Goal: Task Accomplishment & Management: Manage account settings

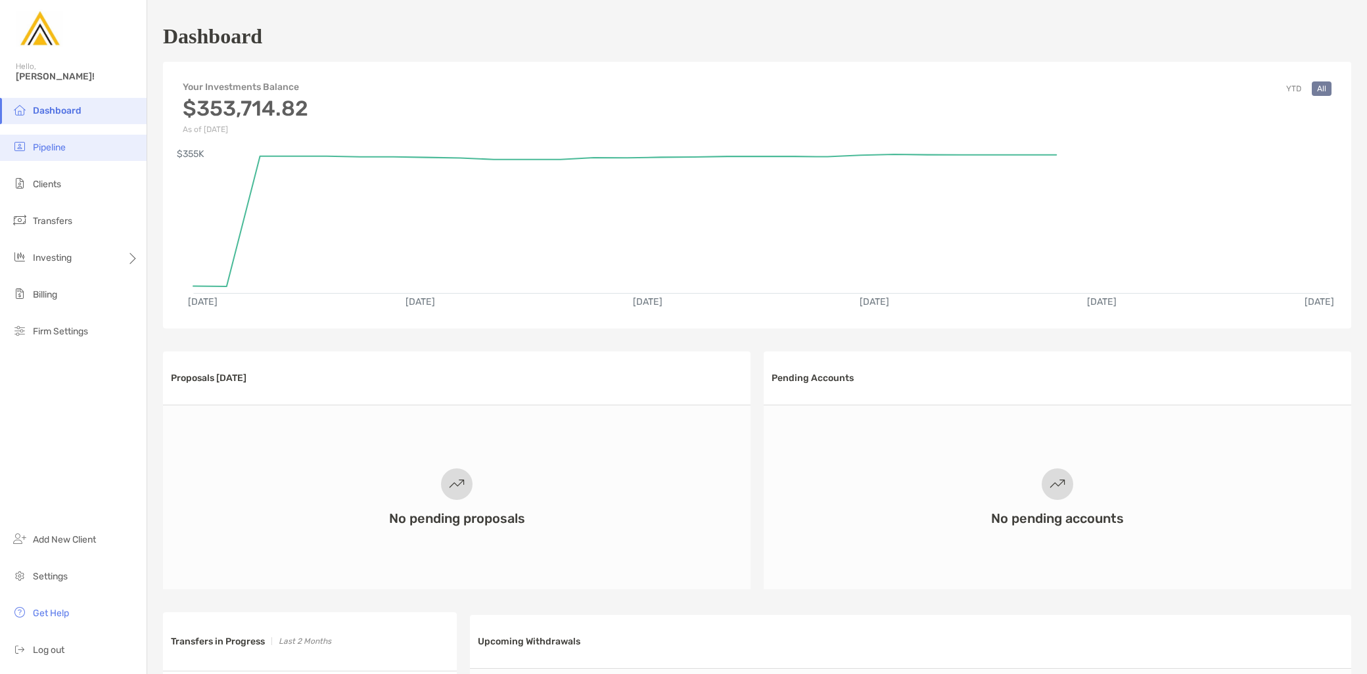
click at [72, 153] on li "Pipeline" at bounding box center [73, 148] width 147 height 26
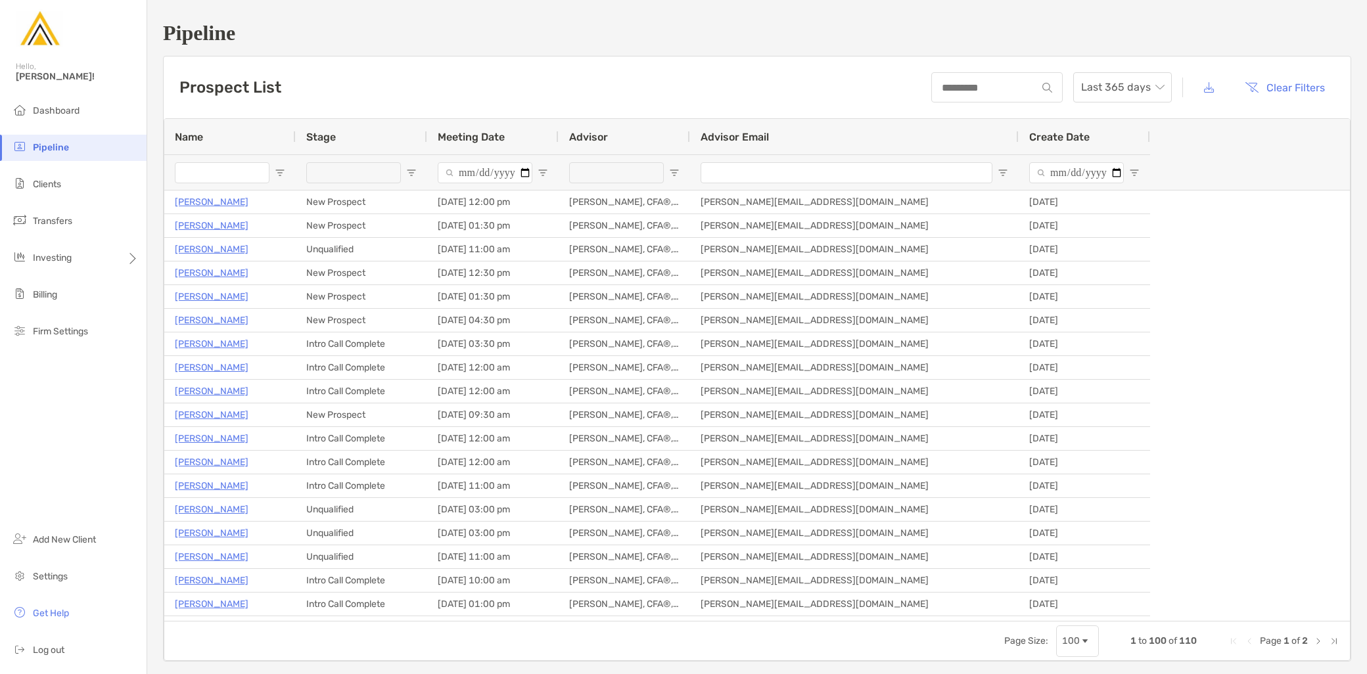
type input "**********"
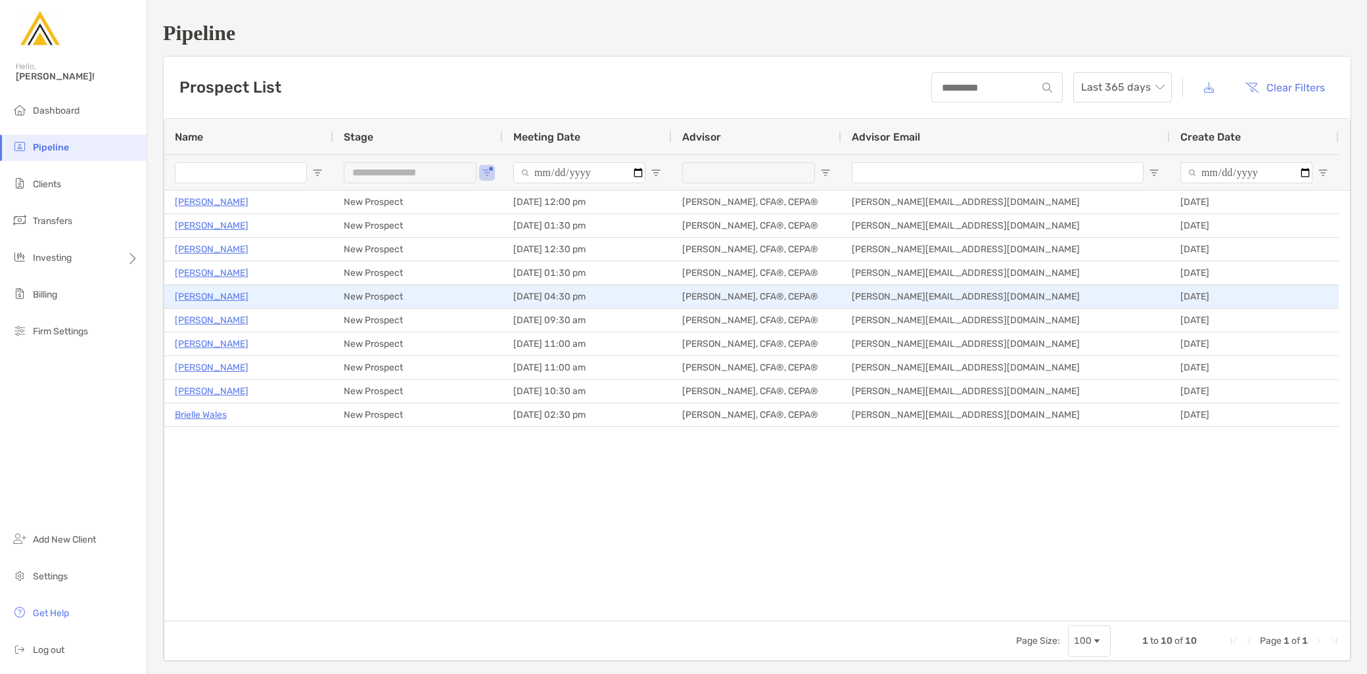
click at [209, 294] on p "[PERSON_NAME]" at bounding box center [212, 297] width 74 height 16
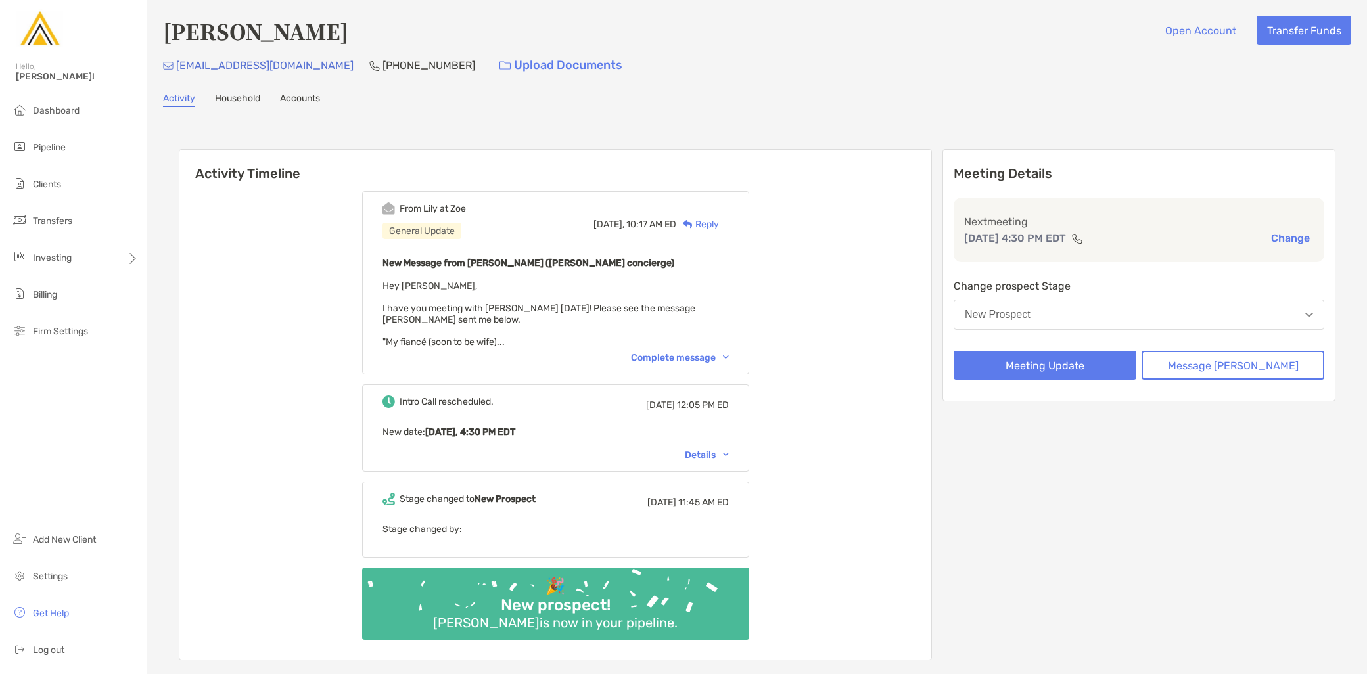
click at [707, 352] on div "Complete message" at bounding box center [680, 357] width 98 height 11
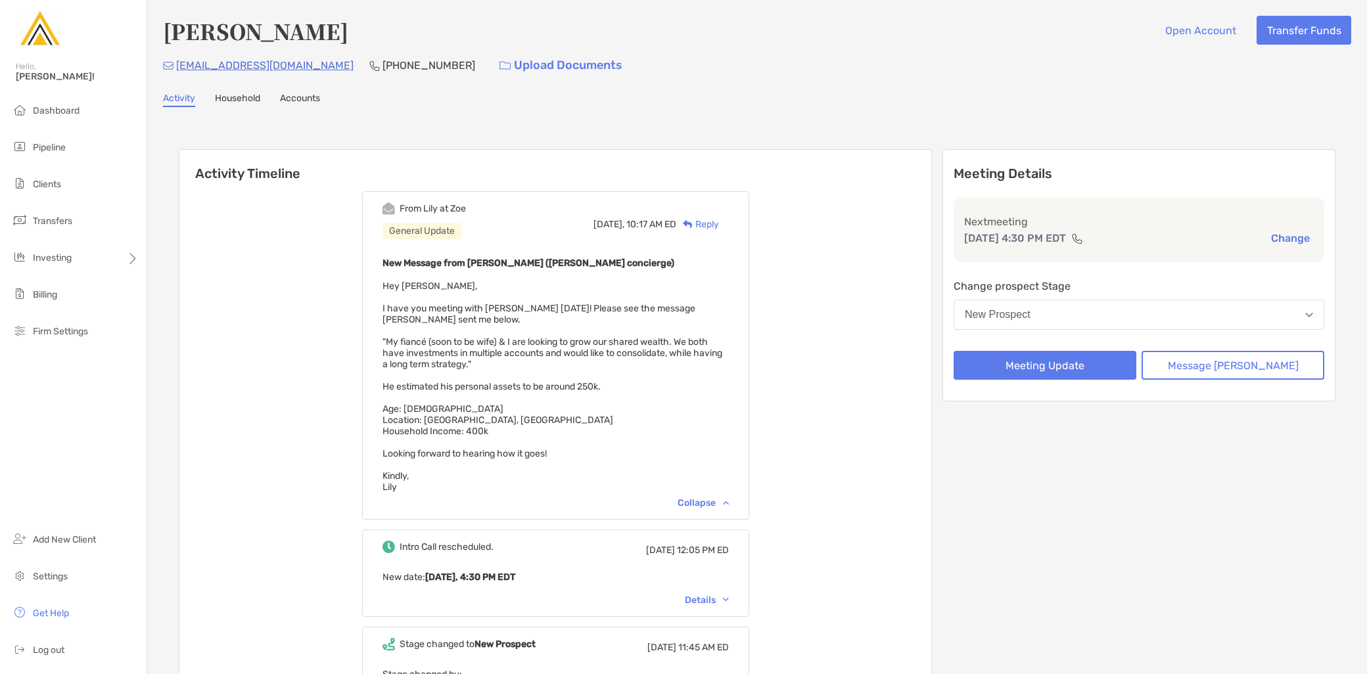
click at [1104, 307] on button "New Prospect" at bounding box center [1139, 315] width 371 height 30
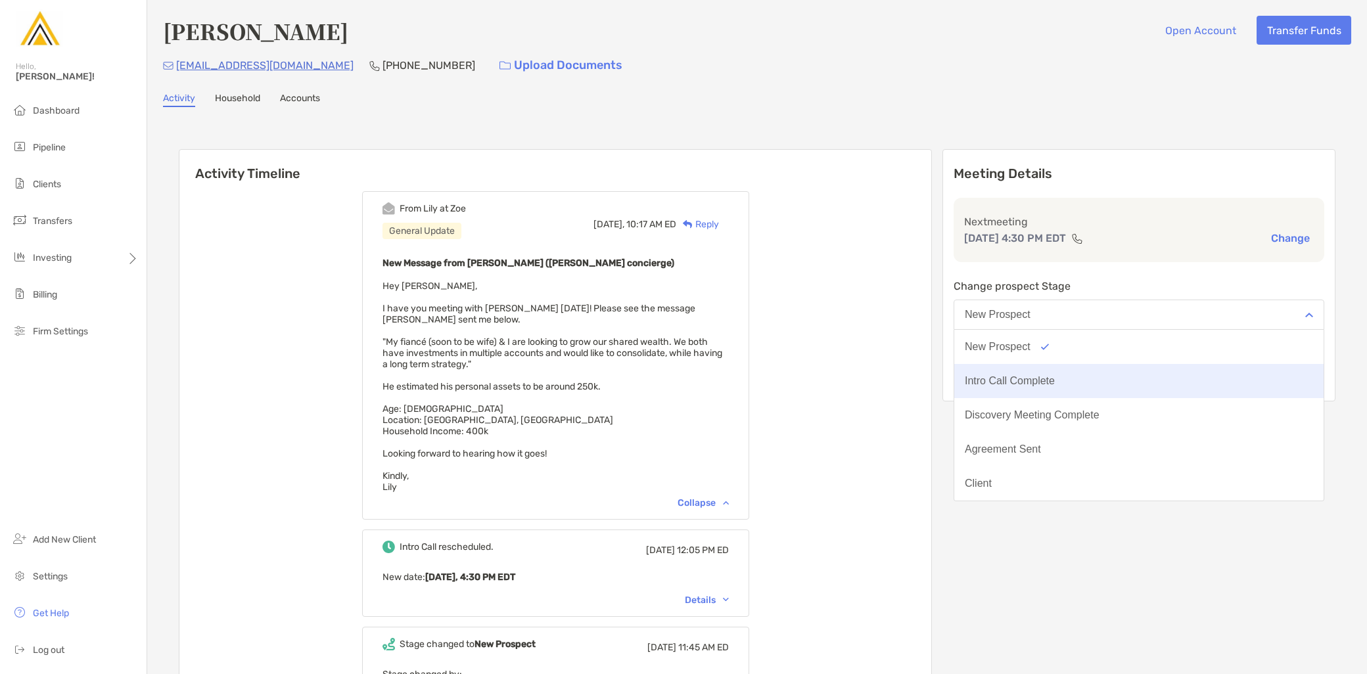
click at [1090, 371] on button "Intro Call Complete" at bounding box center [1138, 381] width 369 height 34
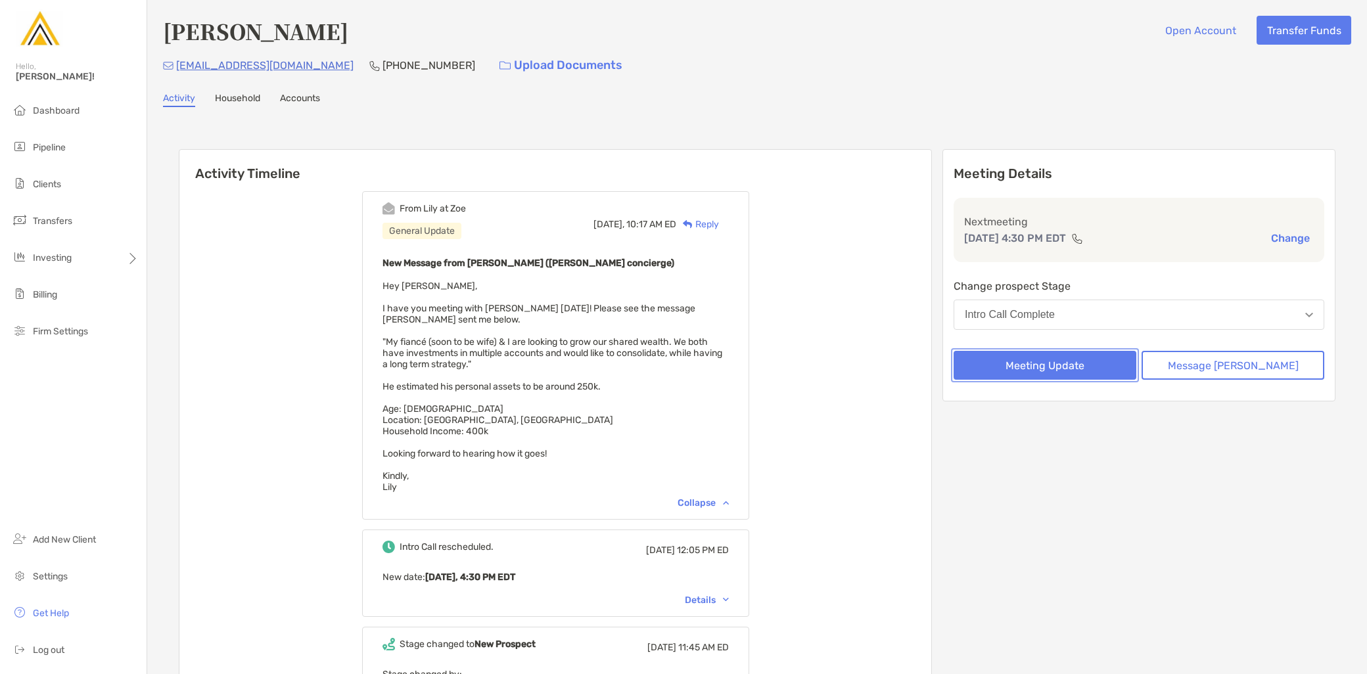
click at [1065, 362] on button "Meeting Update" at bounding box center [1045, 365] width 183 height 29
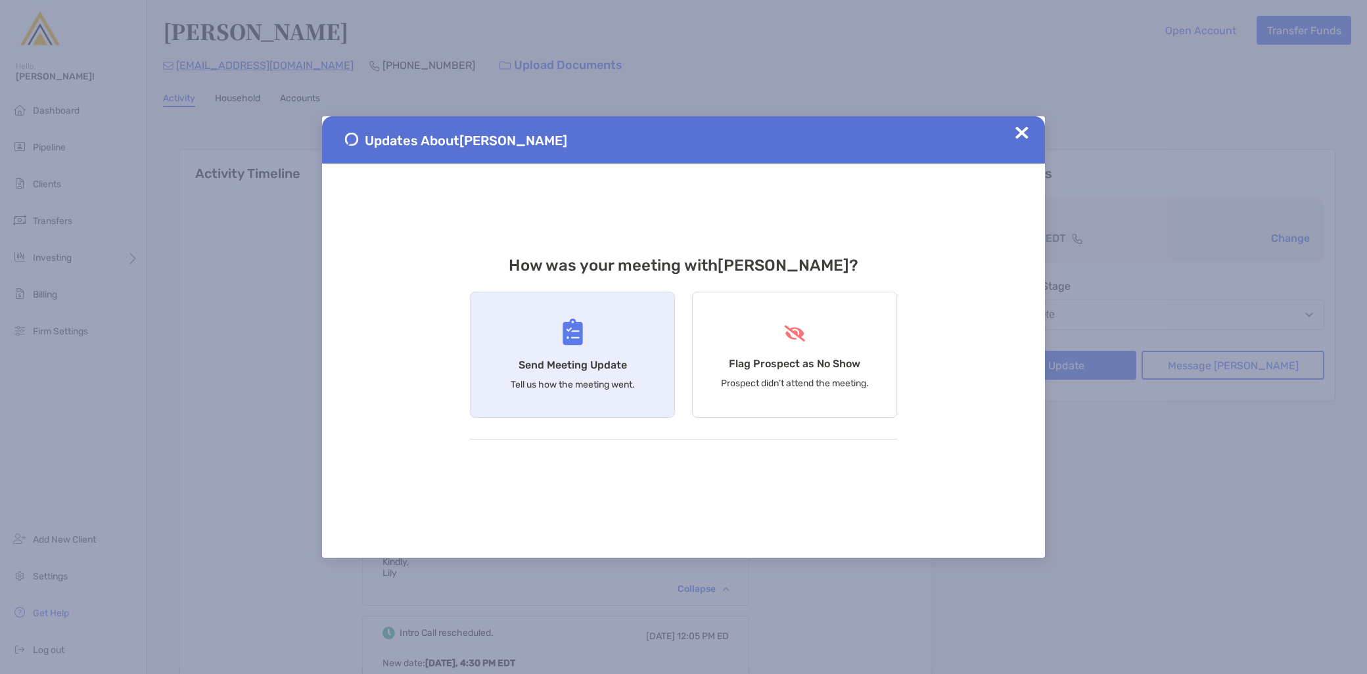
click at [526, 365] on h4 "Send Meeting Update" at bounding box center [573, 365] width 108 height 12
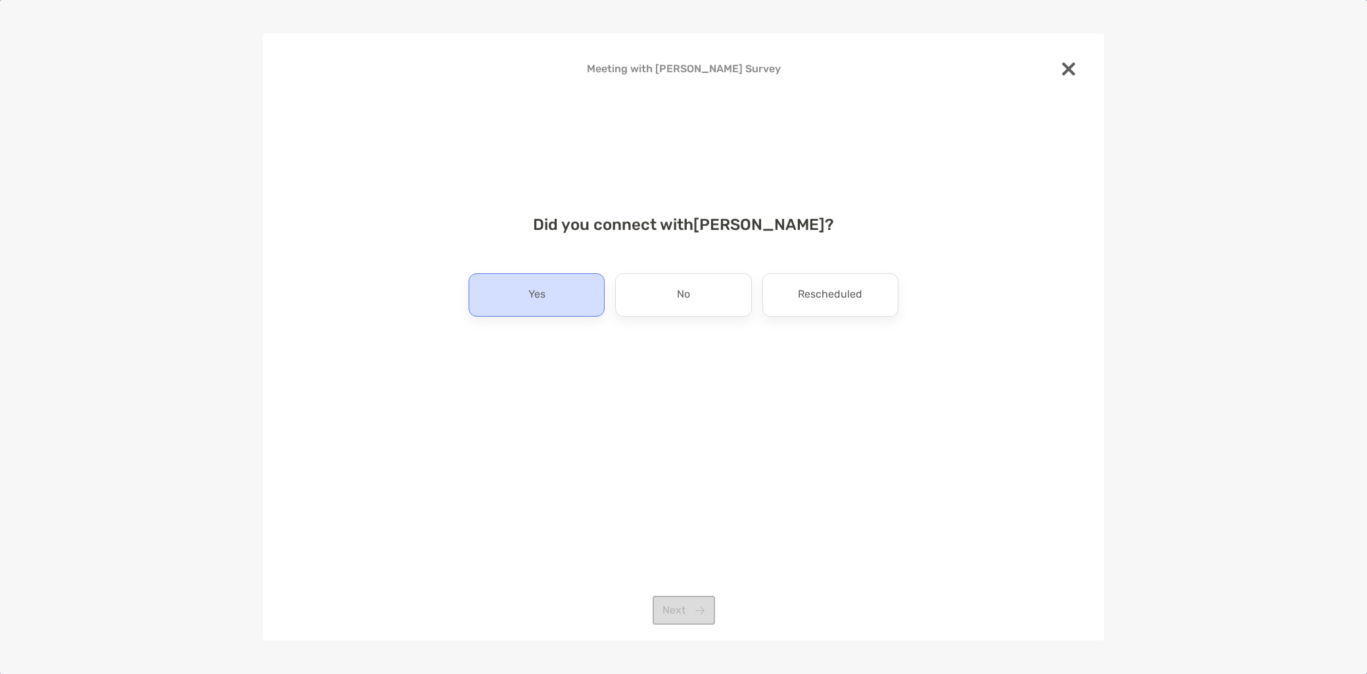
click at [555, 317] on div "Did you connect with Blake Meyer ? Yes No Rescheduled Next" at bounding box center [683, 306] width 799 height 213
click at [544, 299] on p "Yes" at bounding box center [536, 295] width 17 height 21
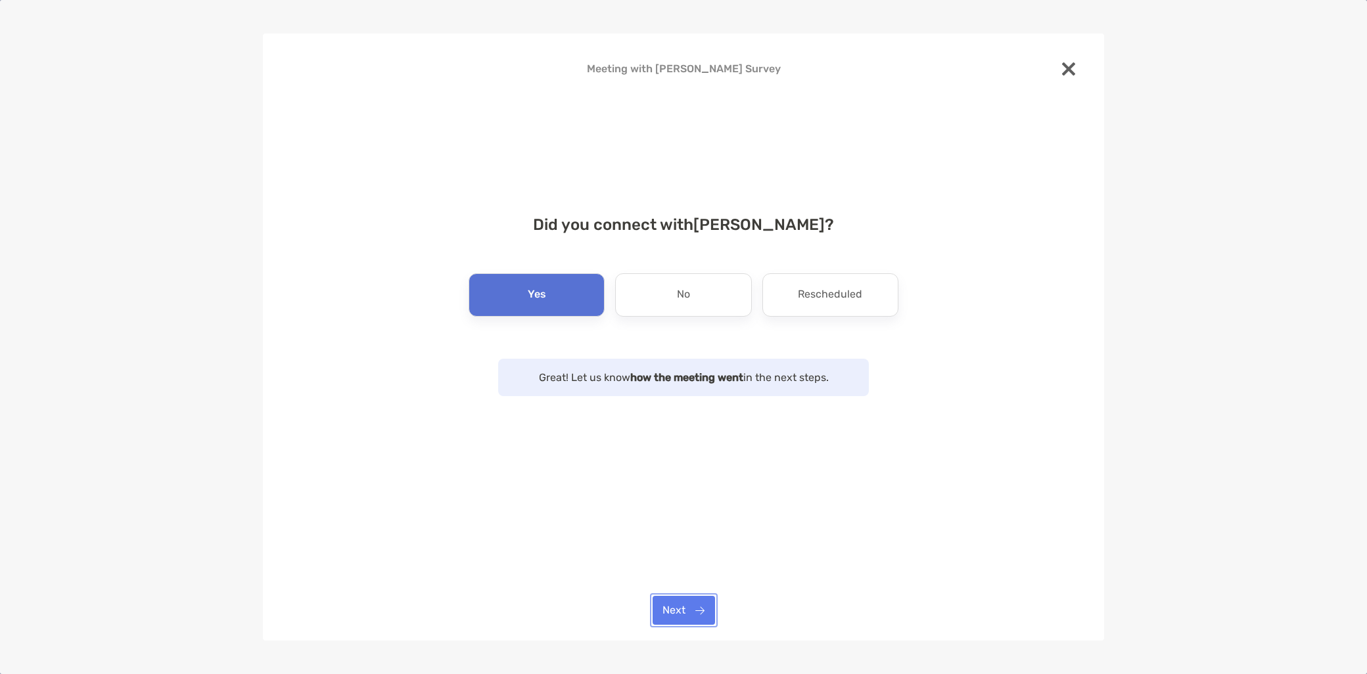
click at [686, 611] on button "Next" at bounding box center [684, 610] width 62 height 29
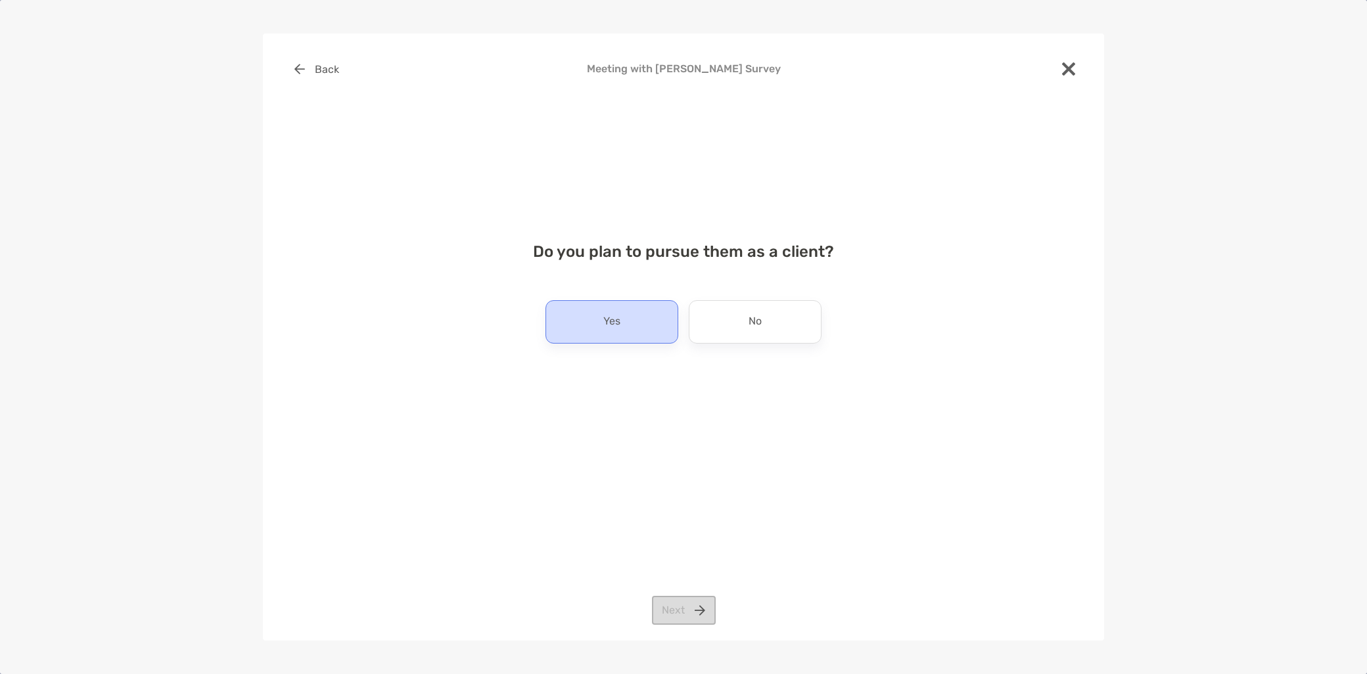
click at [641, 329] on div "Yes" at bounding box center [612, 321] width 133 height 43
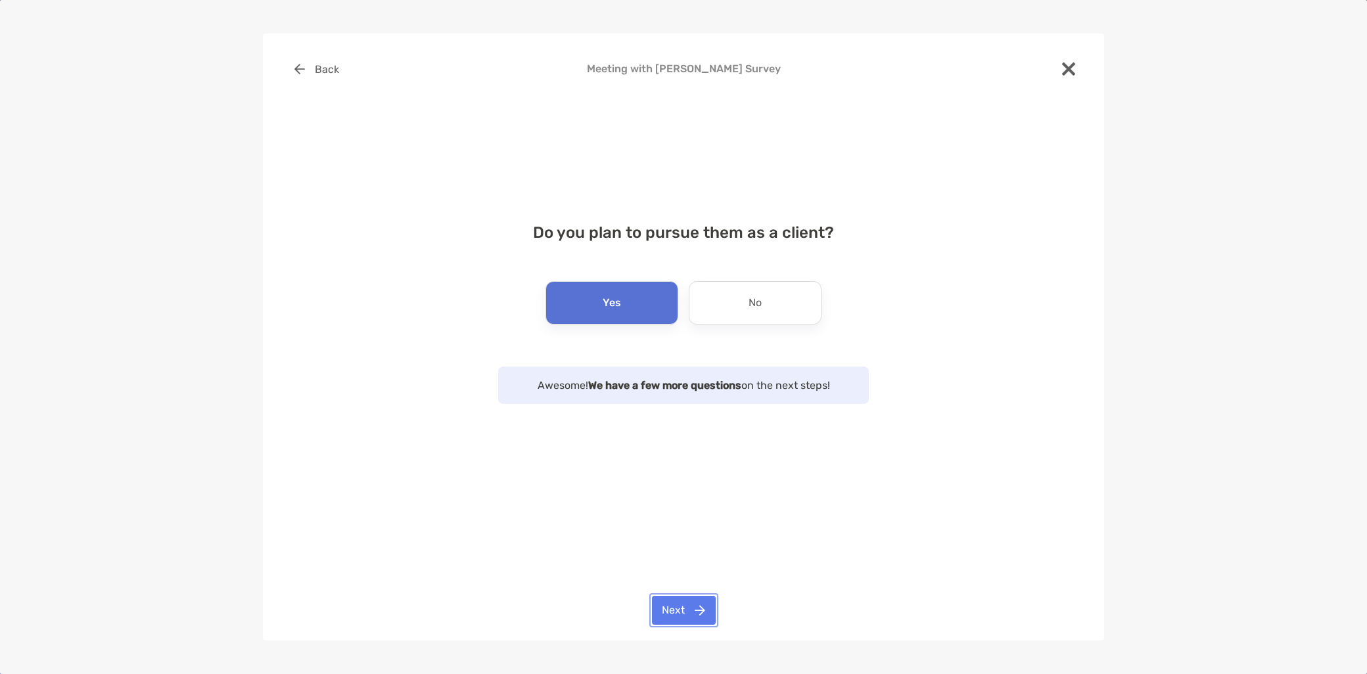
click at [699, 625] on button "Next" at bounding box center [684, 610] width 64 height 29
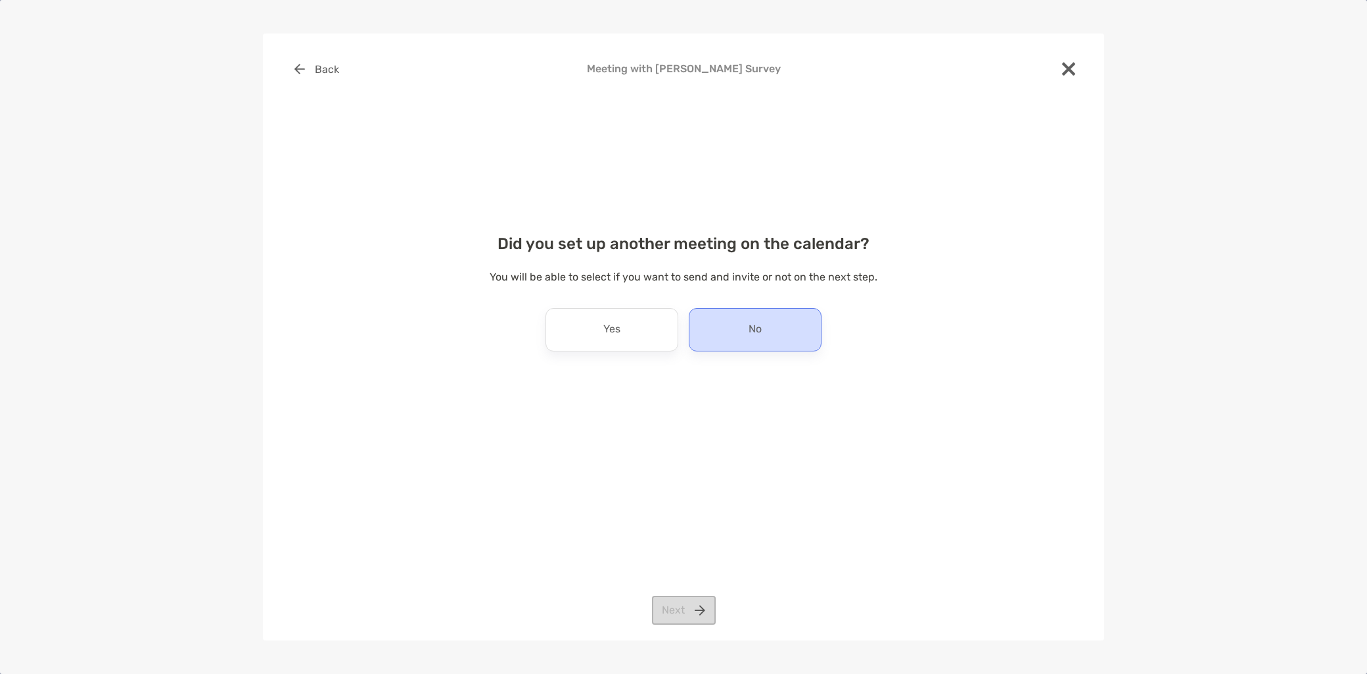
click at [746, 330] on div "No" at bounding box center [755, 329] width 133 height 43
click at [671, 615] on button "Next" at bounding box center [684, 610] width 64 height 29
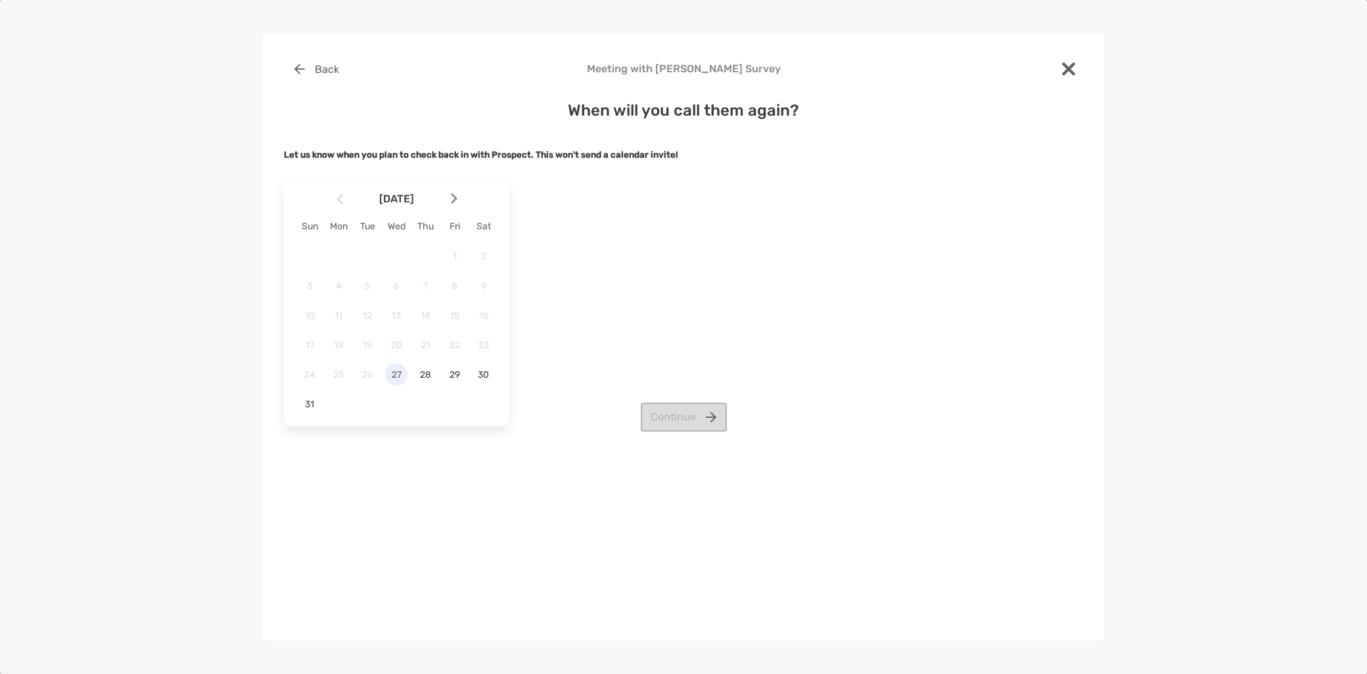
drag, startPoint x: 402, startPoint y: 375, endPoint x: 402, endPoint y: 383, distance: 7.9
click at [402, 378] on span "27" at bounding box center [396, 374] width 22 height 11
click at [688, 409] on button "Continue" at bounding box center [684, 417] width 86 height 29
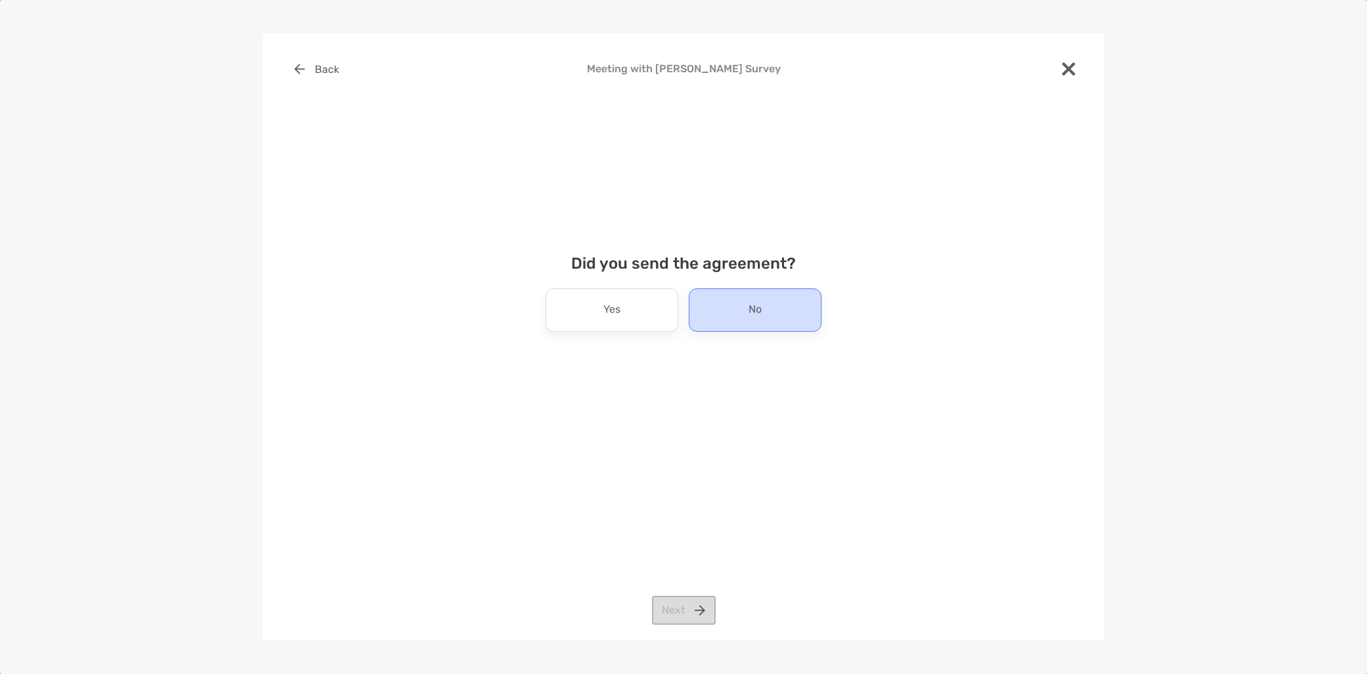
click at [741, 289] on div "No" at bounding box center [755, 310] width 133 height 43
click at [680, 605] on button "Next" at bounding box center [684, 610] width 64 height 29
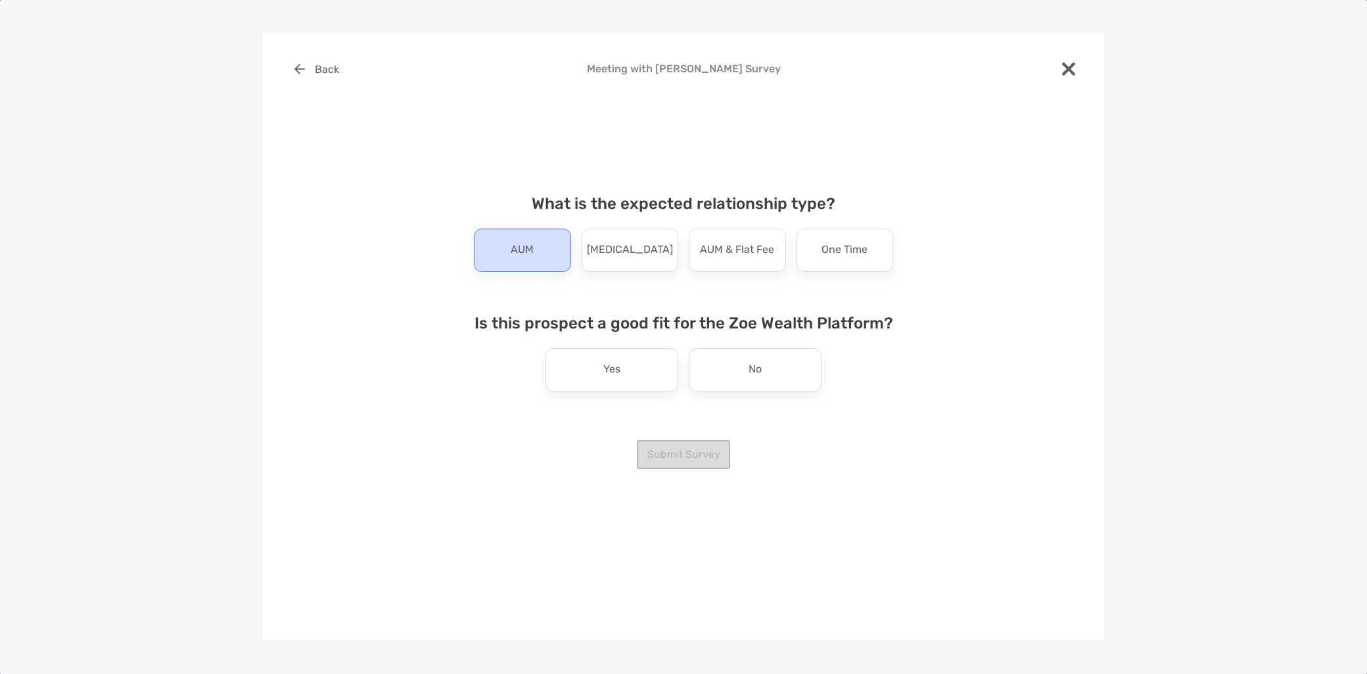
click at [492, 254] on div "AUM" at bounding box center [522, 250] width 97 height 43
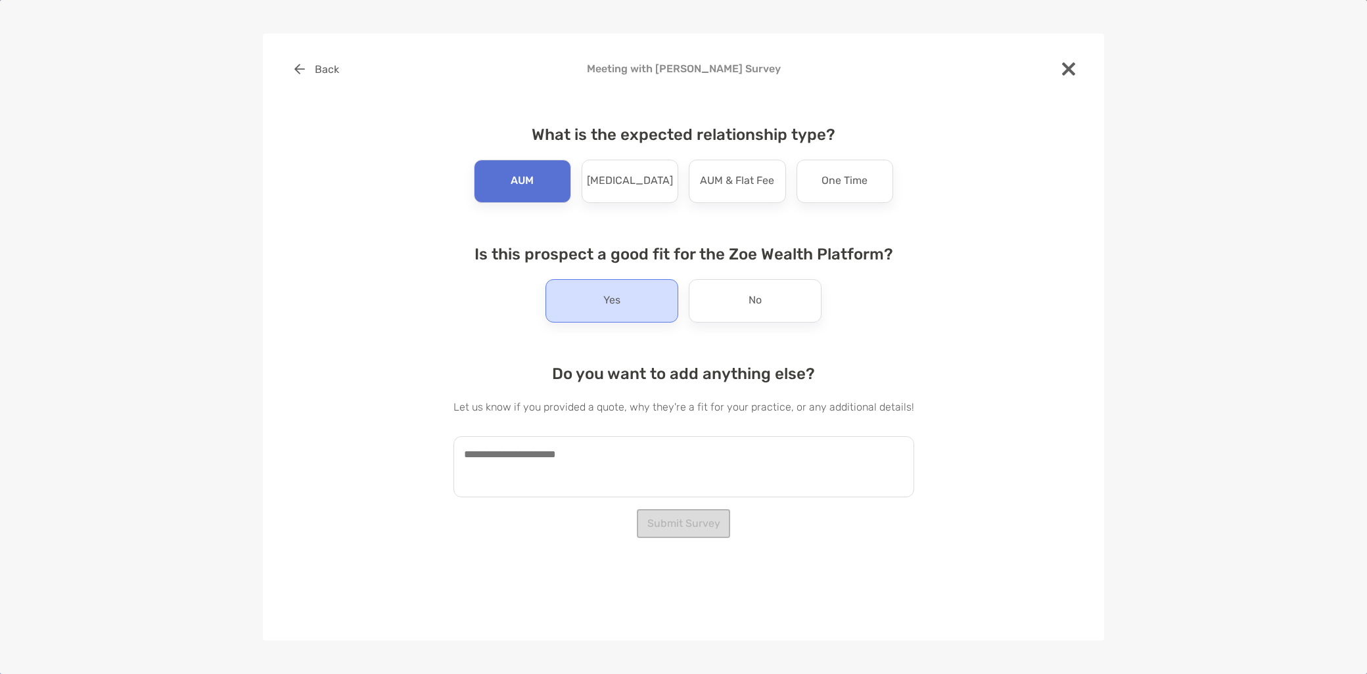
click at [644, 290] on div "Yes" at bounding box center [612, 300] width 133 height 43
click at [539, 482] on textarea at bounding box center [683, 466] width 461 height 61
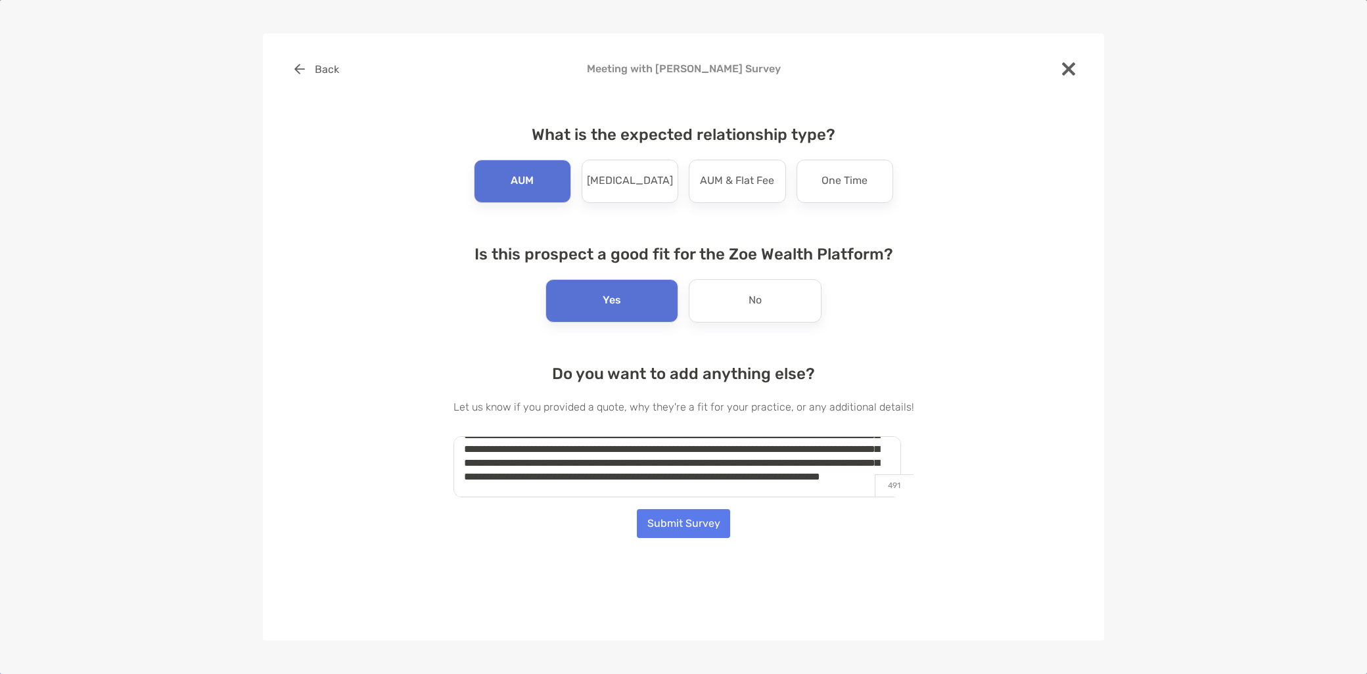
scroll to position [47, 0]
type textarea "**********"
click at [718, 521] on button "Submit Survey" at bounding box center [683, 523] width 93 height 29
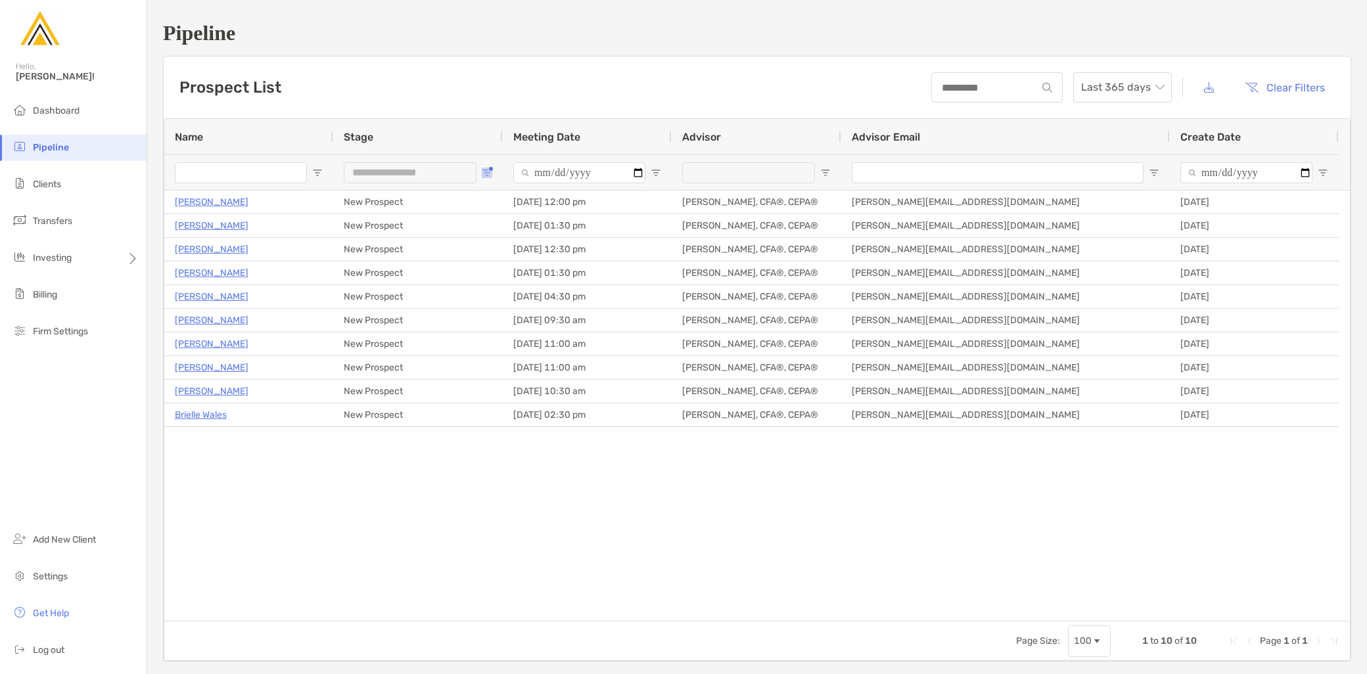
click at [482, 171] on span "Open Filter Menu" at bounding box center [487, 173] width 11 height 11
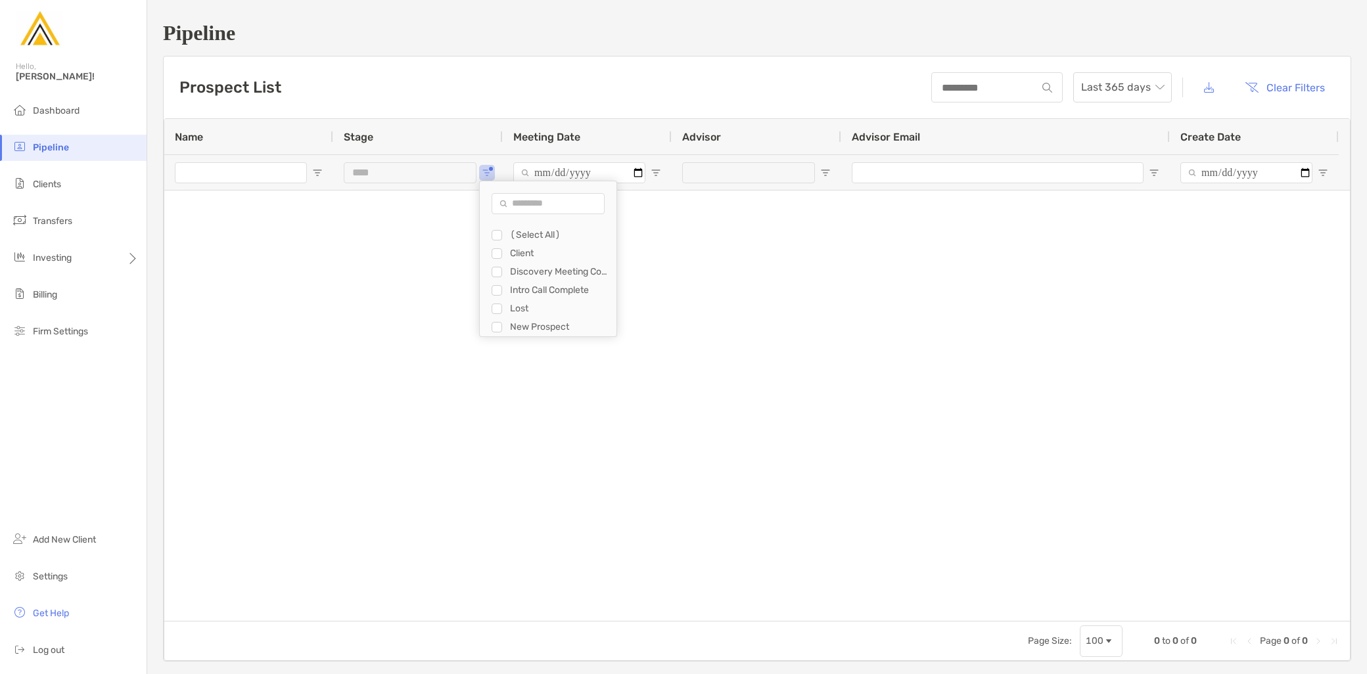
click at [498, 246] on div "Client" at bounding box center [554, 253] width 125 height 18
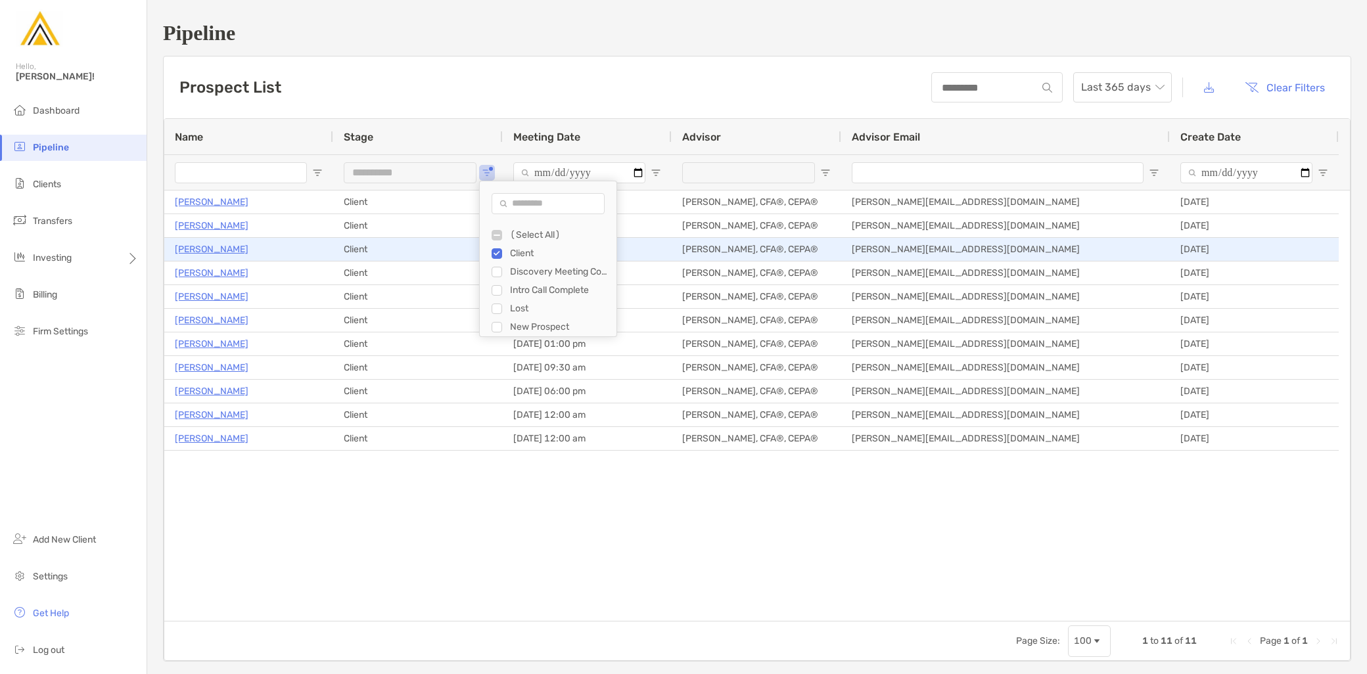
click at [208, 248] on p "Michael Russo" at bounding box center [212, 249] width 74 height 16
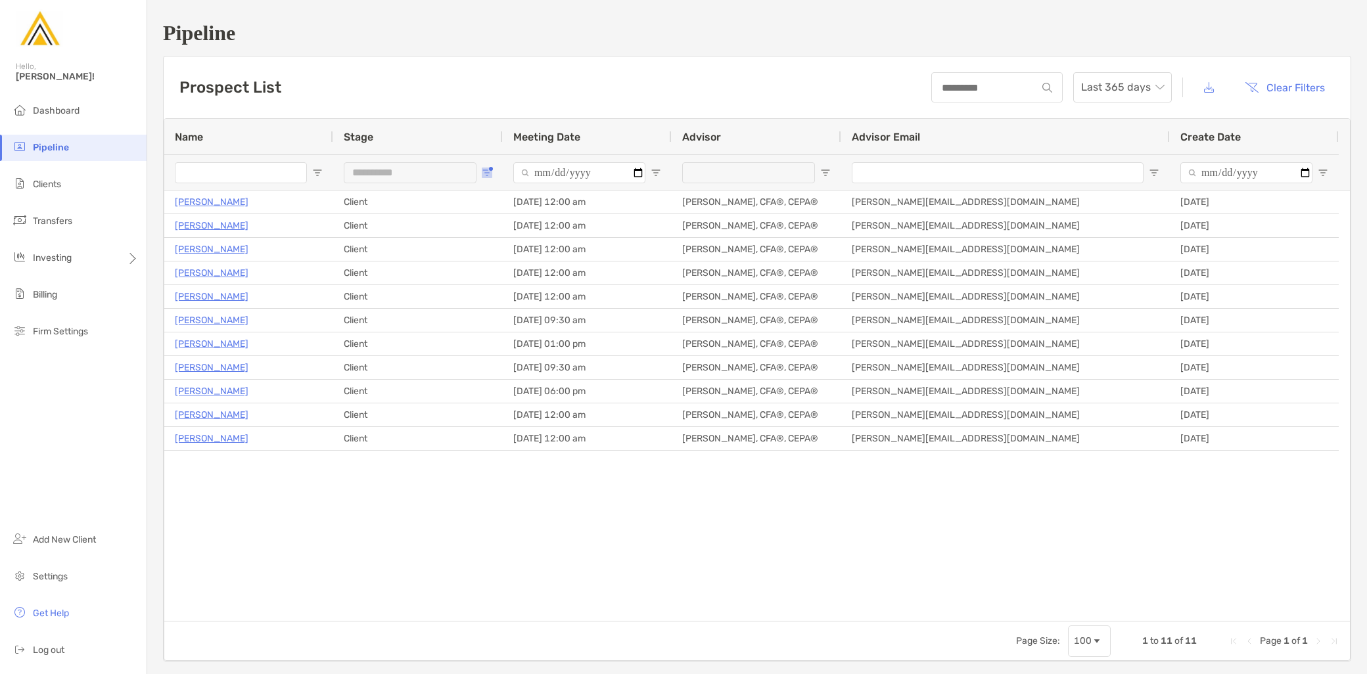
click at [488, 168] on button "Open Filter Menu" at bounding box center [487, 173] width 11 height 11
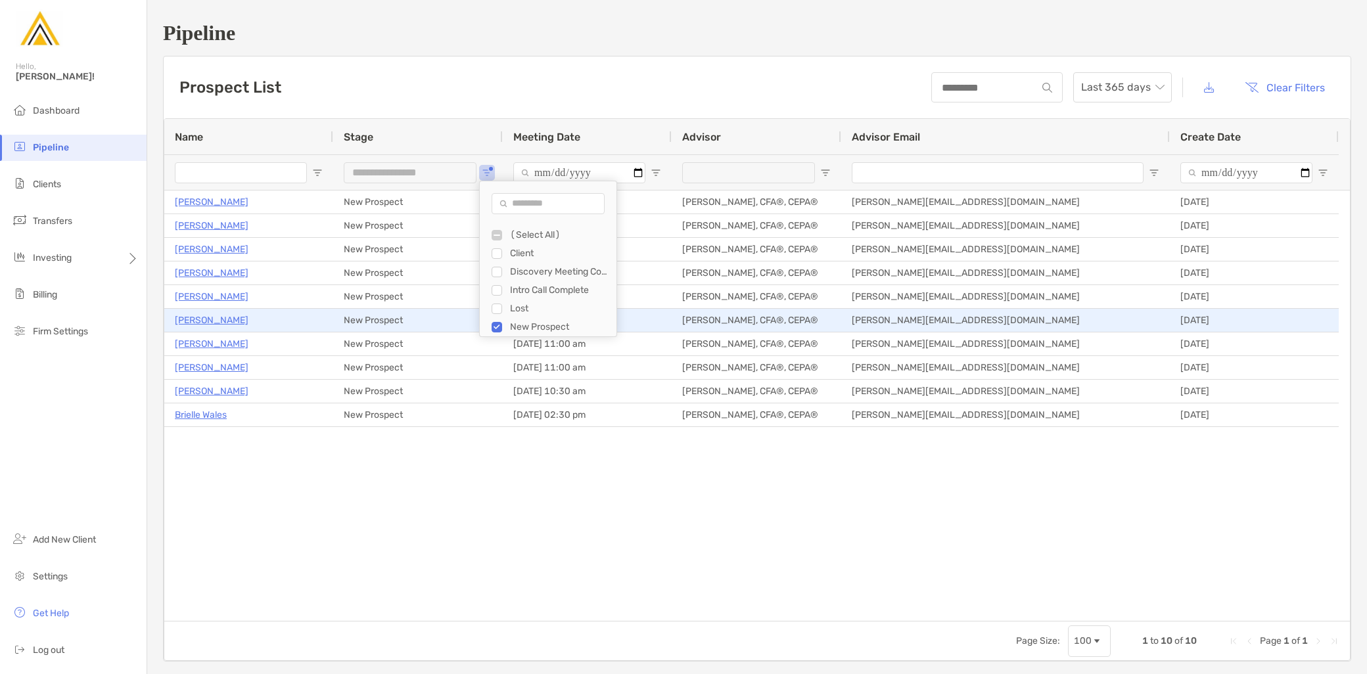
click at [204, 317] on p "[PERSON_NAME]" at bounding box center [212, 320] width 74 height 16
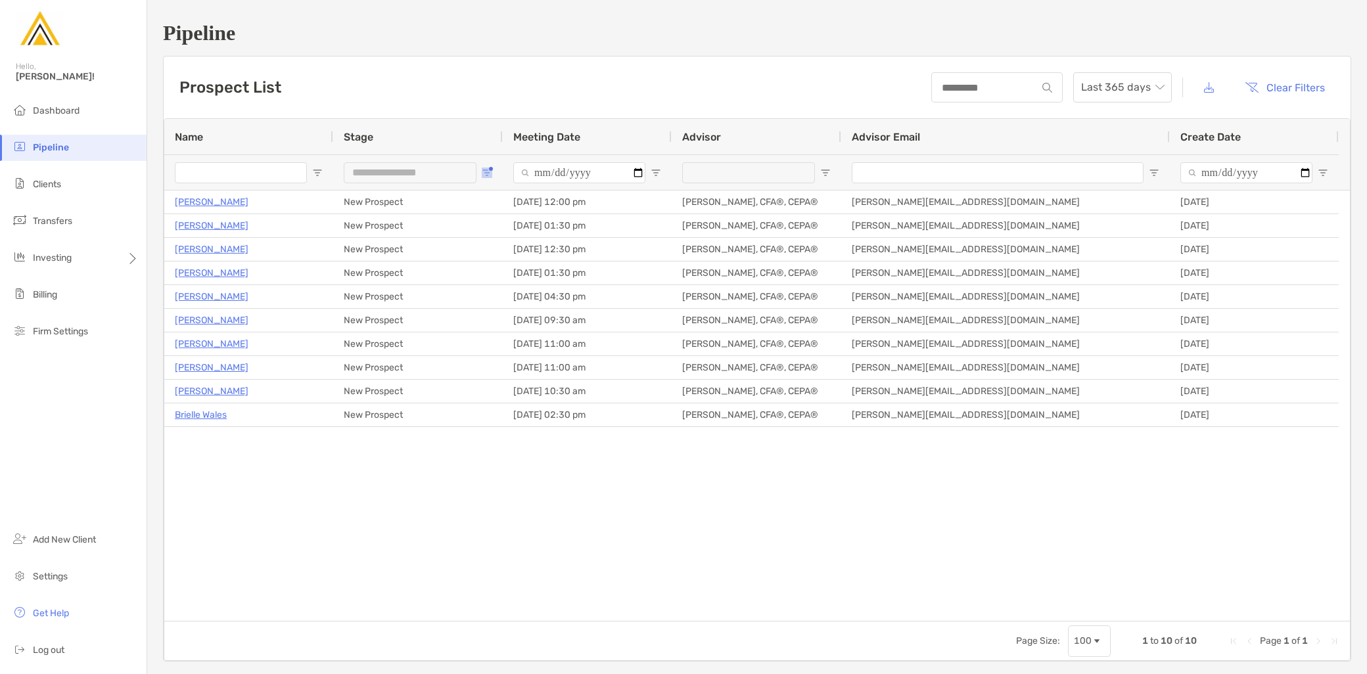
click at [484, 172] on span "Open Filter Menu" at bounding box center [487, 173] width 11 height 11
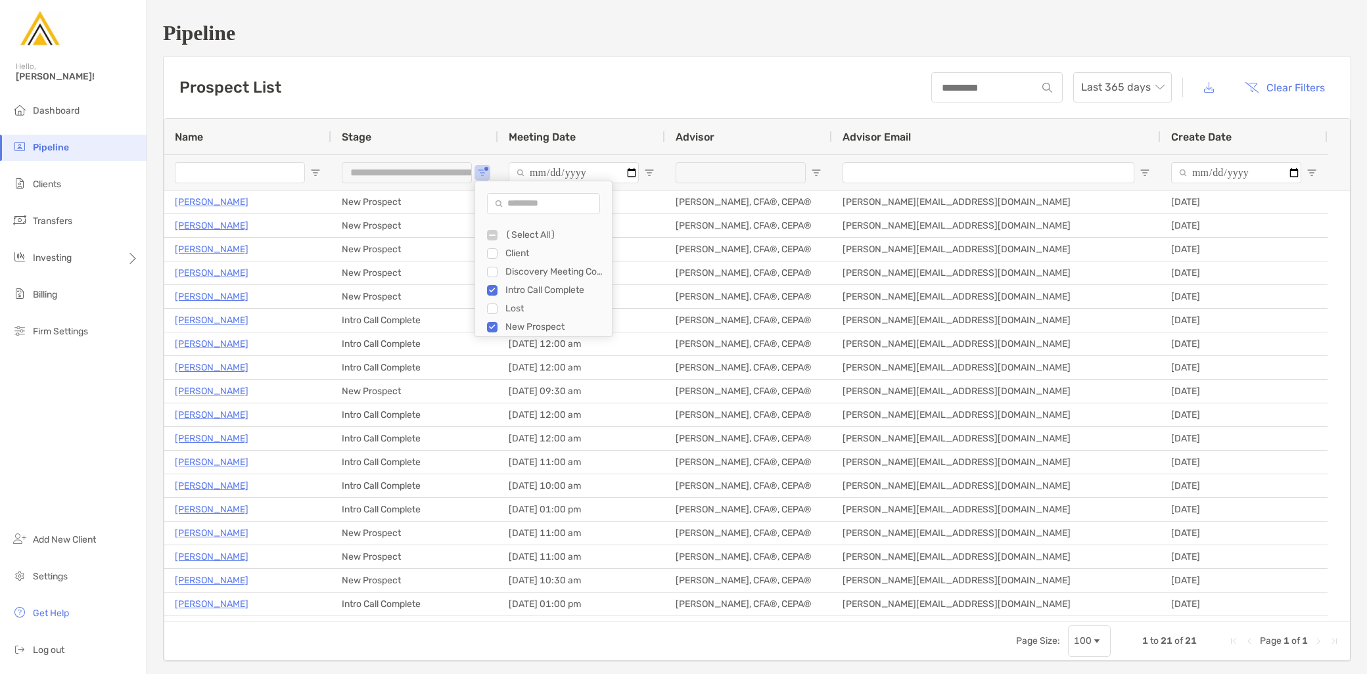
type input "**********"
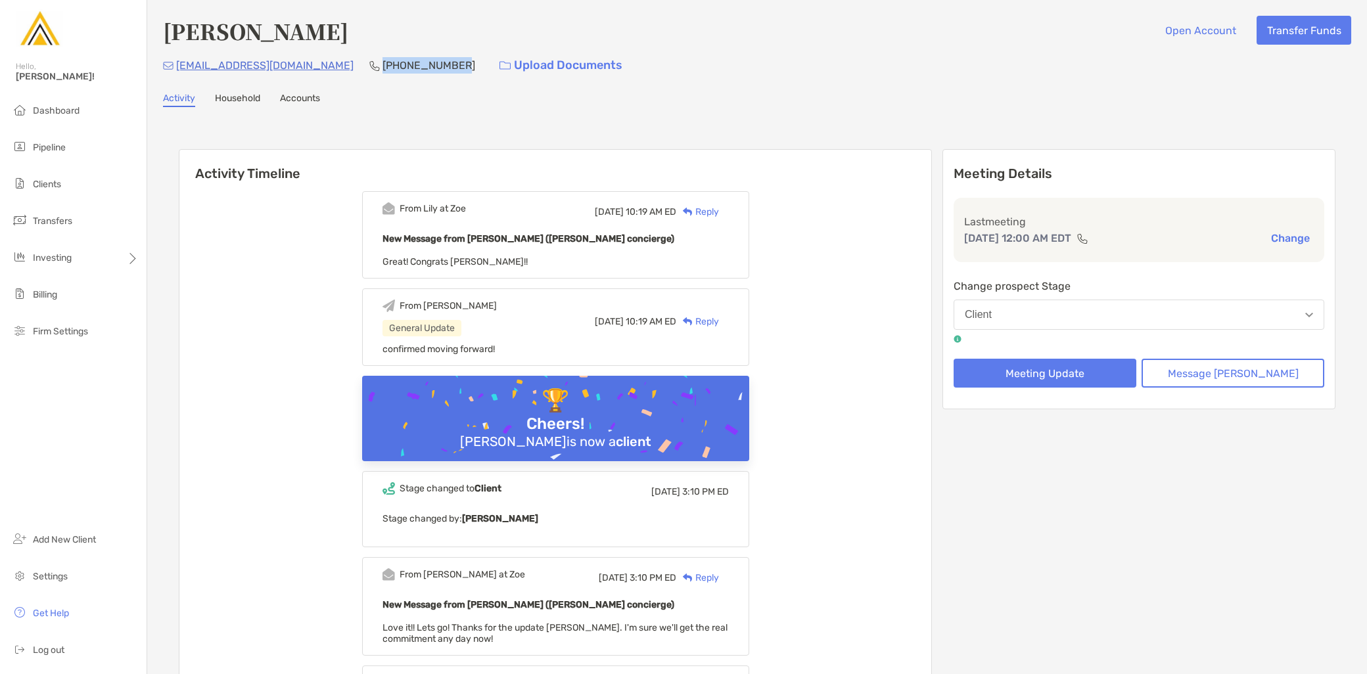
drag, startPoint x: 398, startPoint y: 61, endPoint x: 327, endPoint y: 57, distance: 71.1
click at [383, 57] on p "(215) 254-0976" at bounding box center [429, 65] width 93 height 16
copy p "(215) 254-097"
click at [400, 68] on p "(215) 254-0976" at bounding box center [429, 65] width 93 height 16
drag, startPoint x: 403, startPoint y: 66, endPoint x: 325, endPoint y: 68, distance: 77.6
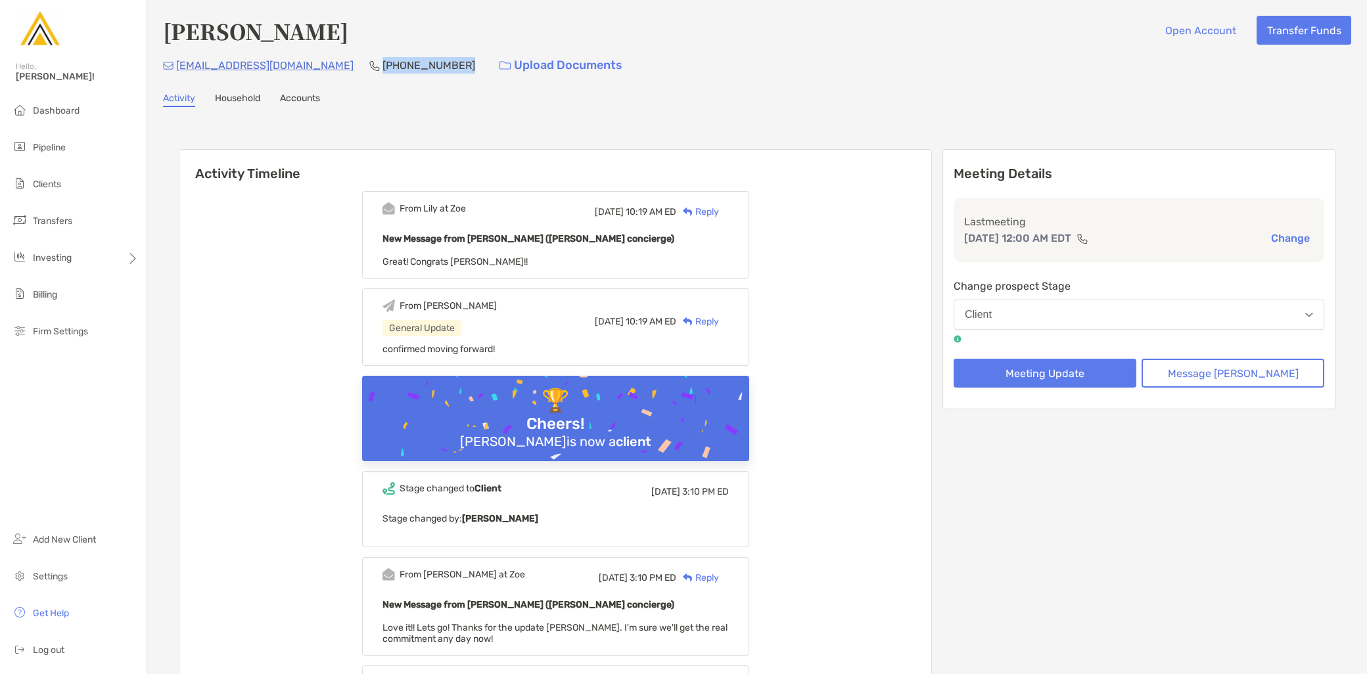
click at [325, 68] on div "mrusso1982@yahoo.com (215) 254-0976 Upload Documents" at bounding box center [757, 65] width 1188 height 28
copy p "(215) 254-0976"
drag, startPoint x: 303, startPoint y: 70, endPoint x: 178, endPoint y: 62, distance: 125.1
click at [178, 62] on div "mrusso1982@yahoo.com (215) 254-0976 Upload Documents" at bounding box center [757, 65] width 1188 height 28
copy p "mrusso1982@yahoo.com"
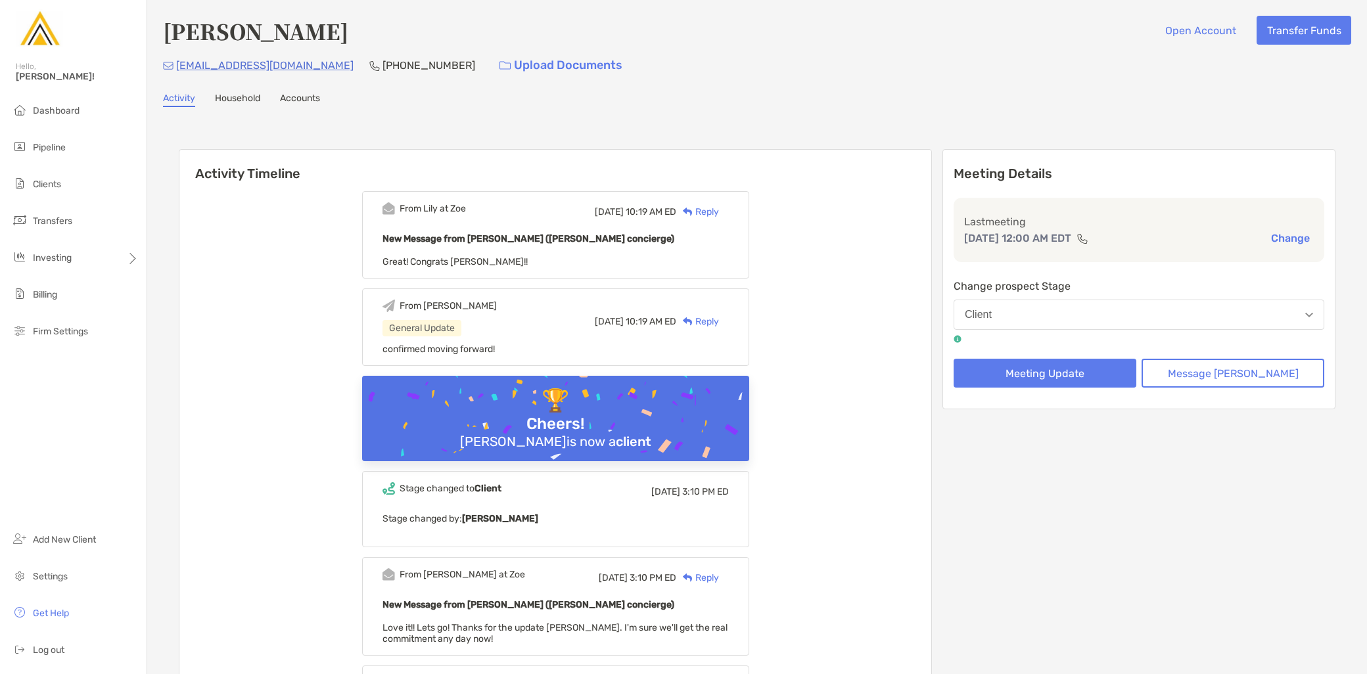
click at [403, 77] on div "mrusso1982@yahoo.com (215) 254-0976 Upload Documents" at bounding box center [757, 65] width 1188 height 28
drag, startPoint x: 403, startPoint y: 63, endPoint x: 329, endPoint y: 64, distance: 74.3
click at [329, 64] on div "mrusso1982@yahoo.com (215) 254-0976 Upload Documents" at bounding box center [757, 65] width 1188 height 28
copy p "(215) 254-0976"
drag, startPoint x: 301, startPoint y: 67, endPoint x: 174, endPoint y: 71, distance: 126.9
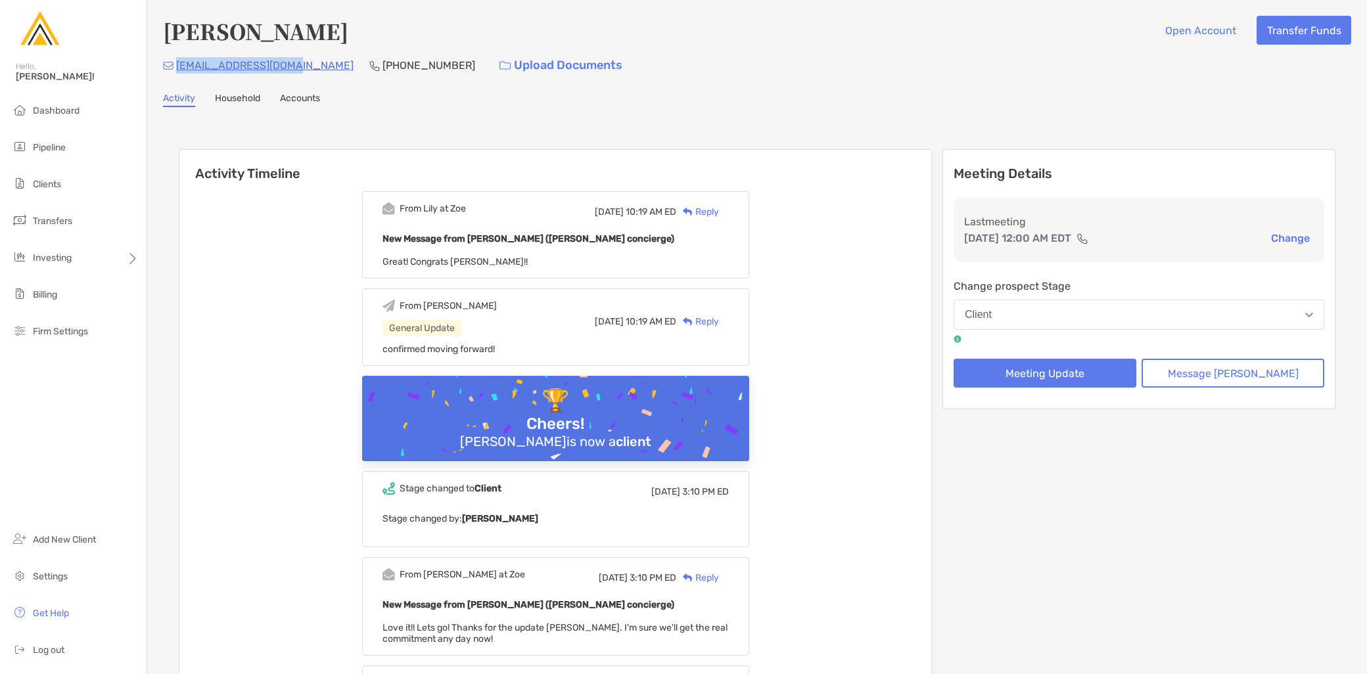
click at [174, 71] on div "mrusso1982@yahoo.com (215) 254-0976 Upload Documents" at bounding box center [757, 65] width 1188 height 28
copy p "mrusso1982@yahoo.com"
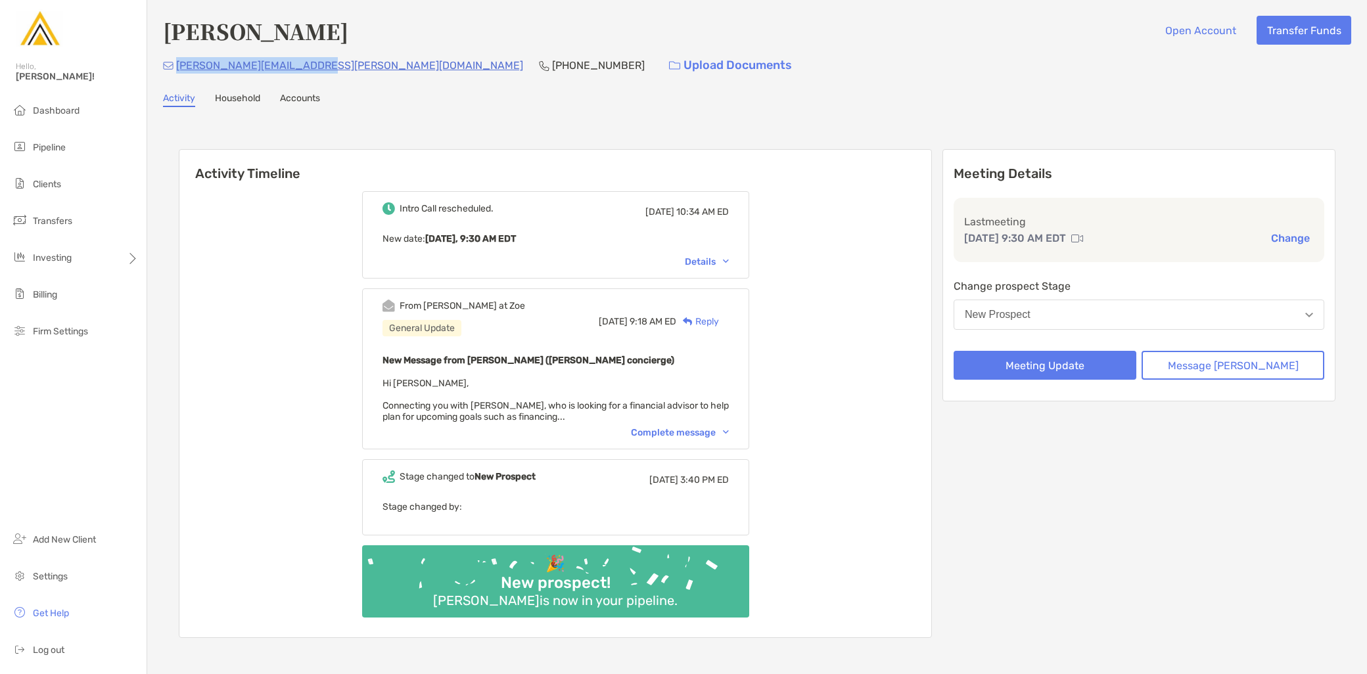
drag, startPoint x: 313, startPoint y: 63, endPoint x: 177, endPoint y: 61, distance: 136.1
click at [177, 61] on div "[PERSON_NAME][EMAIL_ADDRESS][PERSON_NAME][DOMAIN_NAME] [PHONE_NUMBER] Upload Do…" at bounding box center [757, 65] width 1188 height 28
copy p "[PERSON_NAME][EMAIL_ADDRESS][PERSON_NAME][DOMAIN_NAME]"
drag, startPoint x: 449, startPoint y: 115, endPoint x: 438, endPoint y: 105, distance: 14.4
click at [449, 115] on div "[PERSON_NAME] Open Account Transfer Funds [PERSON_NAME][EMAIL_ADDRESS][PERSON_N…" at bounding box center [757, 343] width 1220 height 686
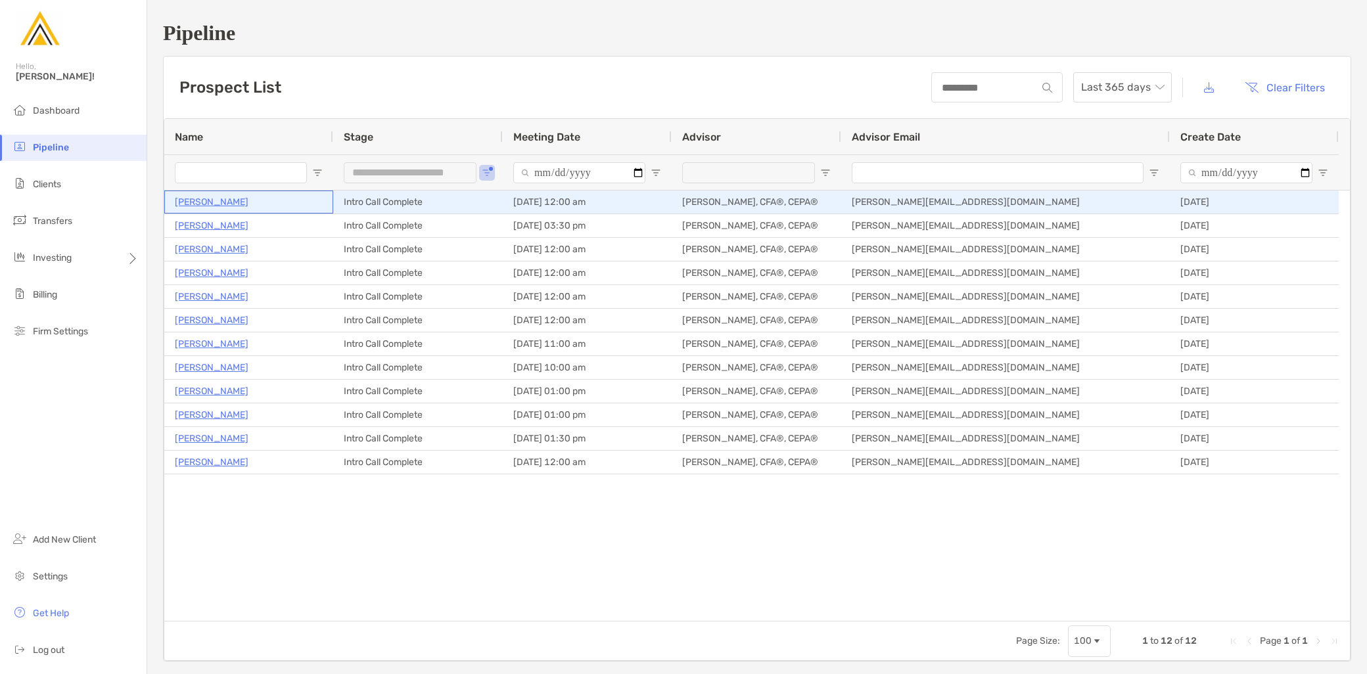
click at [223, 202] on p "[PERSON_NAME]" at bounding box center [212, 202] width 74 height 16
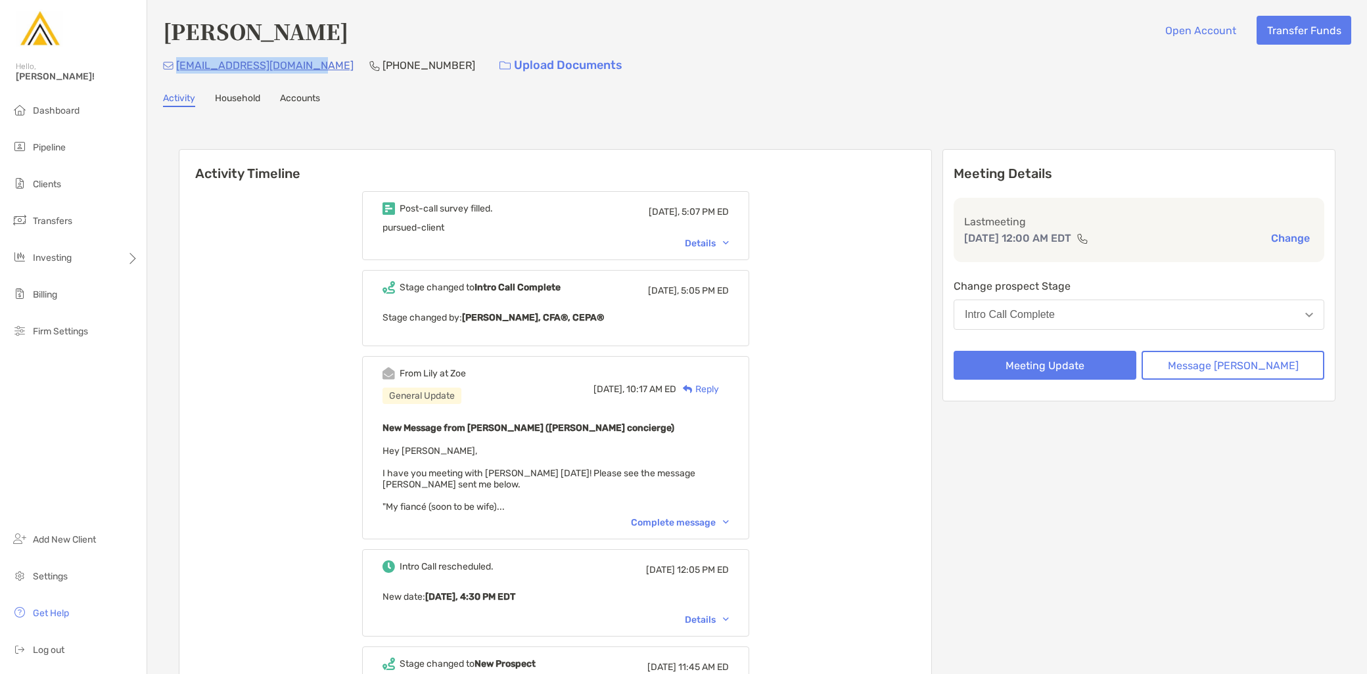
drag, startPoint x: 319, startPoint y: 64, endPoint x: 174, endPoint y: 70, distance: 145.3
click at [174, 70] on div "[EMAIL_ADDRESS][DOMAIN_NAME] [PHONE_NUMBER] Upload Documents" at bounding box center [757, 65] width 1188 height 28
copy p "[EMAIL_ADDRESS][DOMAIN_NAME]"
